Goal: Check status: Check status

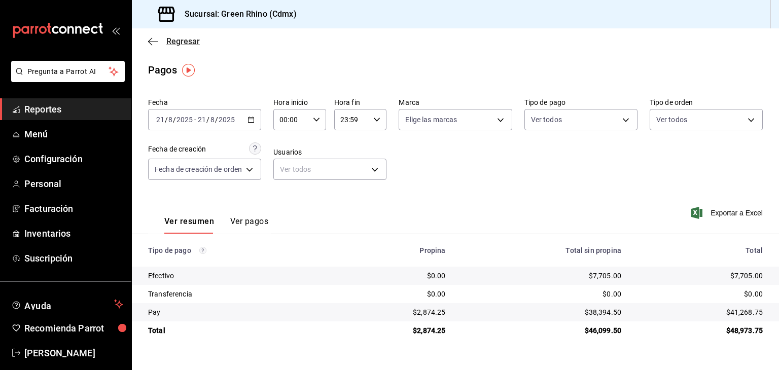
click at [194, 38] on span "Regresar" at bounding box center [182, 42] width 33 height 10
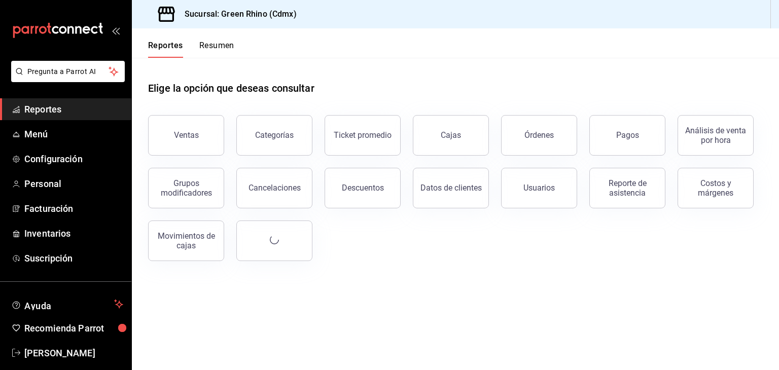
click at [640, 156] on div "Reporte de asistencia" at bounding box center [621, 182] width 88 height 53
click at [639, 149] on button "Pagos" at bounding box center [627, 135] width 76 height 41
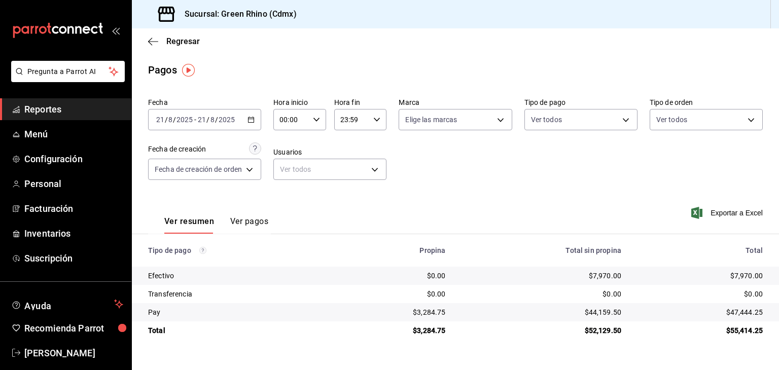
click at [162, 34] on div "Regresar" at bounding box center [455, 41] width 647 height 26
click at [162, 37] on span "Regresar" at bounding box center [174, 42] width 52 height 10
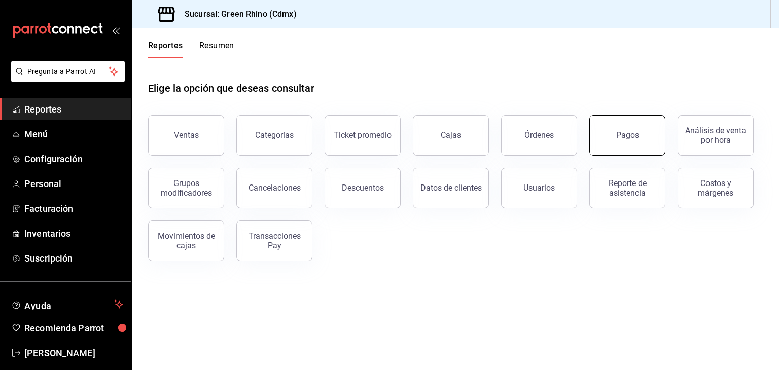
click at [594, 147] on button "Pagos" at bounding box center [627, 135] width 76 height 41
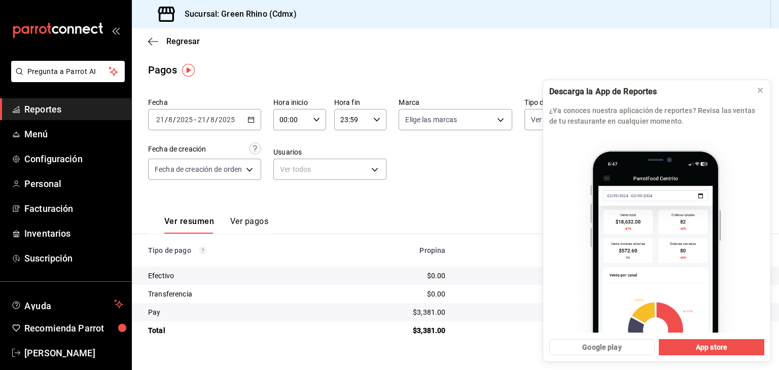
click at [174, 49] on div "Regresar" at bounding box center [455, 41] width 647 height 26
click at [174, 41] on span "Regresar" at bounding box center [182, 42] width 33 height 10
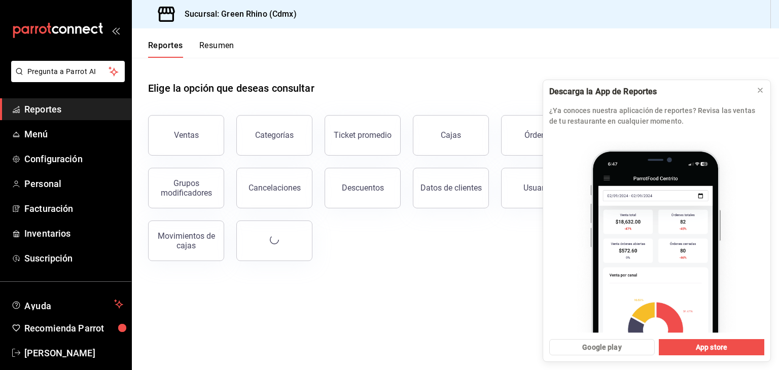
click at [646, 134] on button "Pagos" at bounding box center [627, 135] width 76 height 41
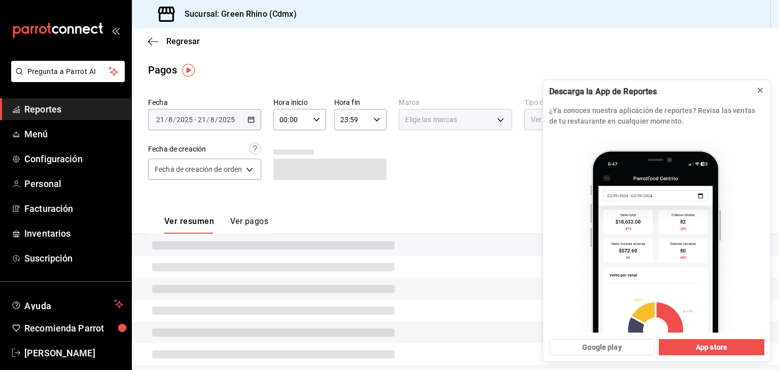
click at [759, 94] on icon at bounding box center [760, 90] width 8 height 8
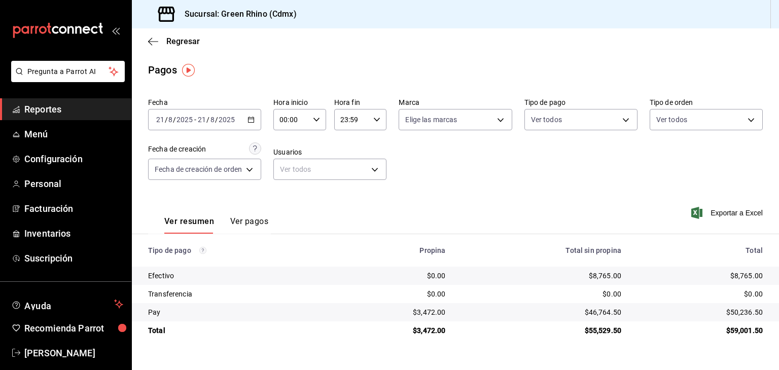
click at [557, 326] on div "$55,529.50" at bounding box center [542, 331] width 160 height 10
click at [158, 33] on div "Regresar" at bounding box center [455, 41] width 647 height 26
click at [158, 37] on span "Regresar" at bounding box center [174, 42] width 52 height 10
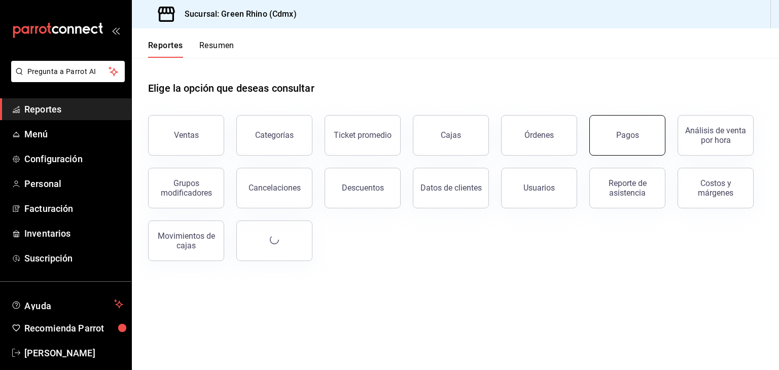
click at [611, 145] on button "Pagos" at bounding box center [627, 135] width 76 height 41
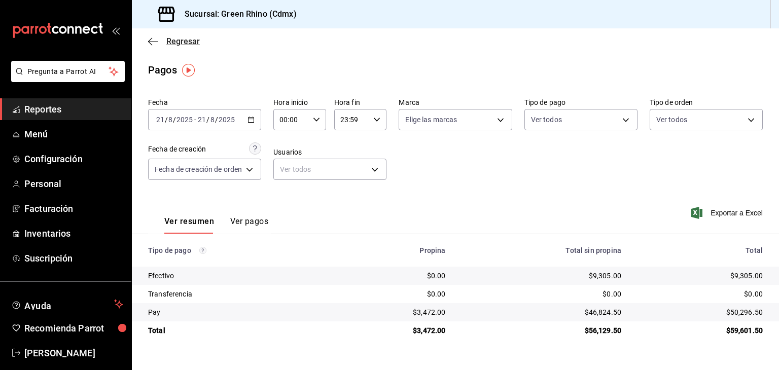
click at [164, 38] on span "Regresar" at bounding box center [174, 42] width 52 height 10
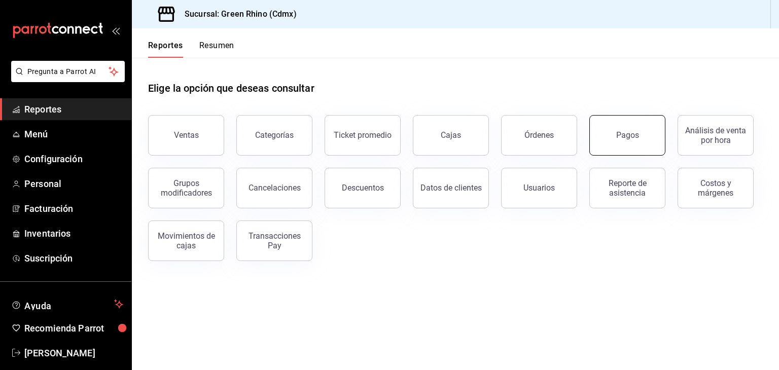
click at [628, 139] on div "Pagos" at bounding box center [627, 135] width 23 height 10
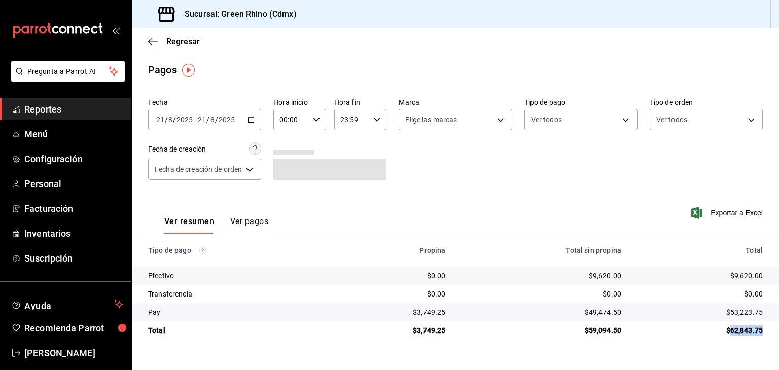
drag, startPoint x: 767, startPoint y: 333, endPoint x: 732, endPoint y: 334, distance: 34.5
click at [732, 334] on td "$62,843.75" at bounding box center [704, 331] width 150 height 18
click at [726, 335] on div "$62,843.75" at bounding box center [700, 331] width 125 height 10
click at [257, 214] on div "Ver resumen Ver pagos" at bounding box center [208, 218] width 120 height 29
click at [252, 221] on button "Ver pagos" at bounding box center [249, 225] width 38 height 17
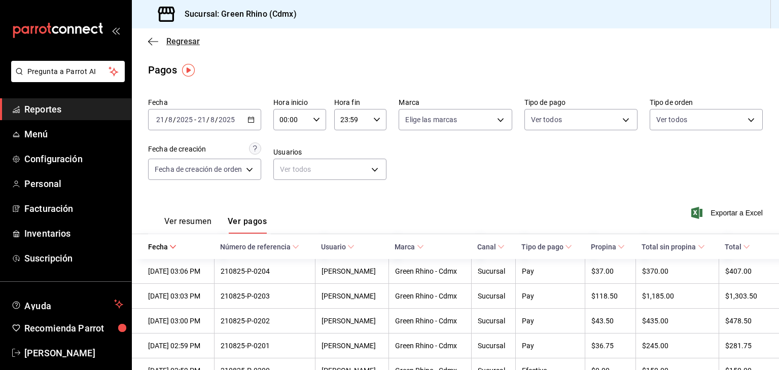
click at [162, 44] on span "Regresar" at bounding box center [174, 42] width 52 height 10
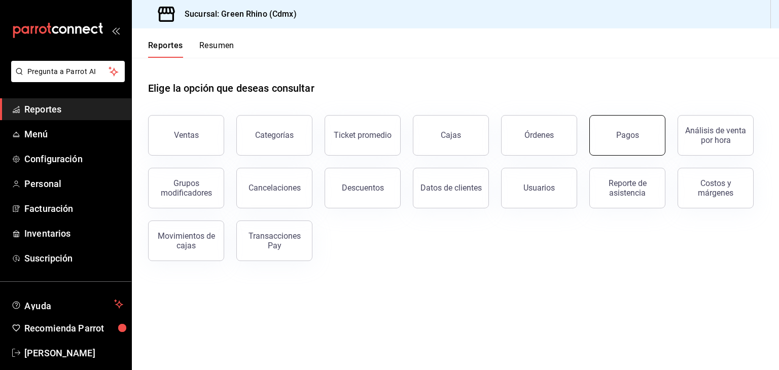
click at [643, 145] on button "Pagos" at bounding box center [627, 135] width 76 height 41
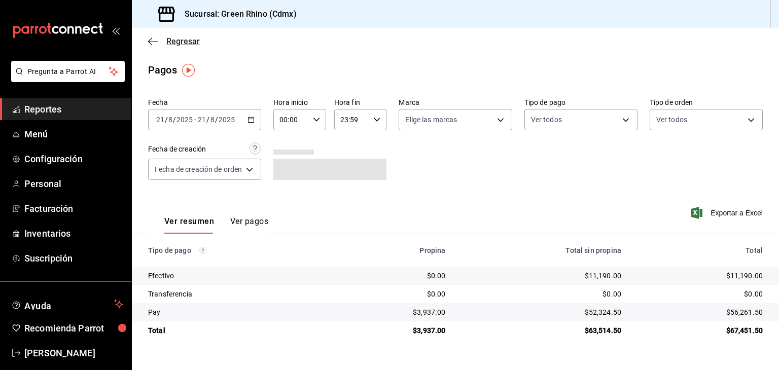
click at [154, 39] on icon "button" at bounding box center [153, 41] width 10 height 9
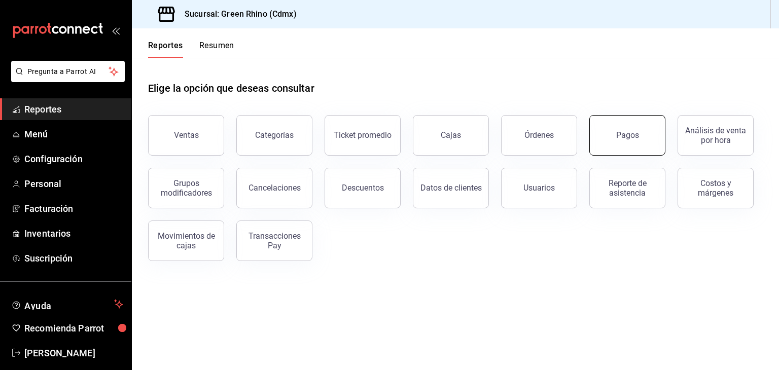
click at [651, 126] on button "Pagos" at bounding box center [627, 135] width 76 height 41
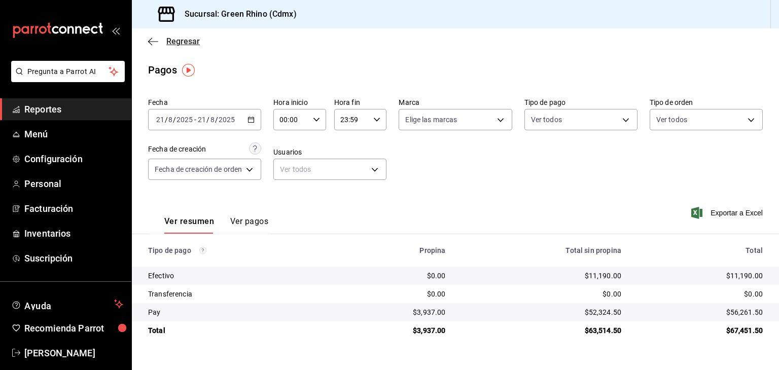
click at [180, 41] on span "Regresar" at bounding box center [182, 42] width 33 height 10
